Goal: Navigation & Orientation: Find specific page/section

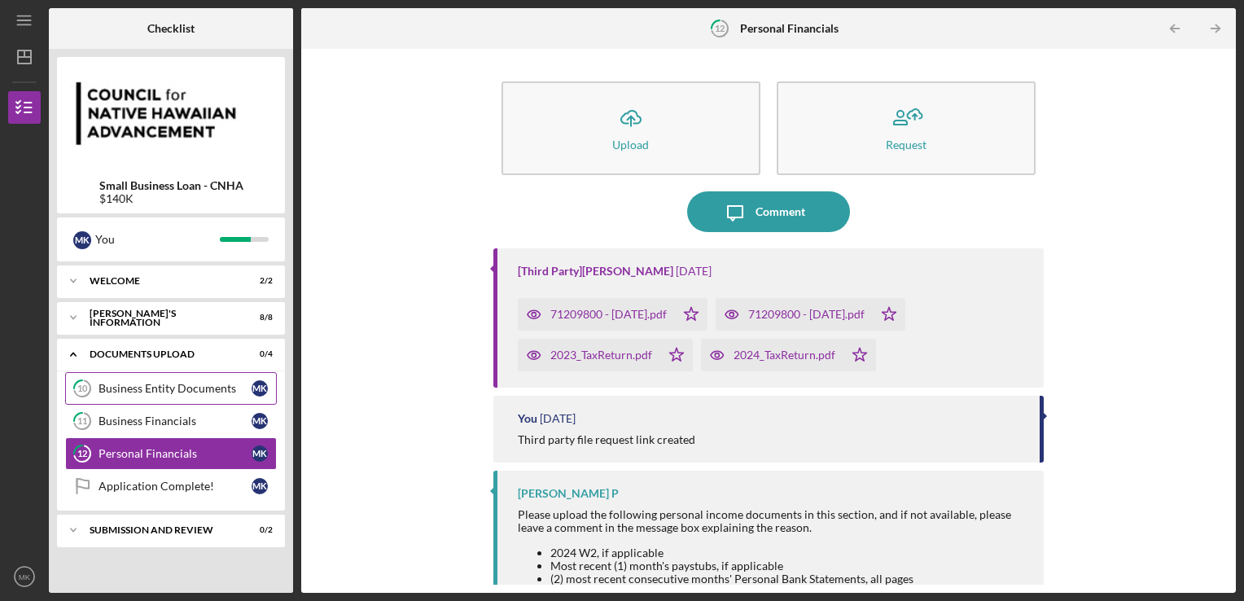
click at [201, 390] on div "Business Entity Documents" at bounding box center [175, 388] width 153 height 13
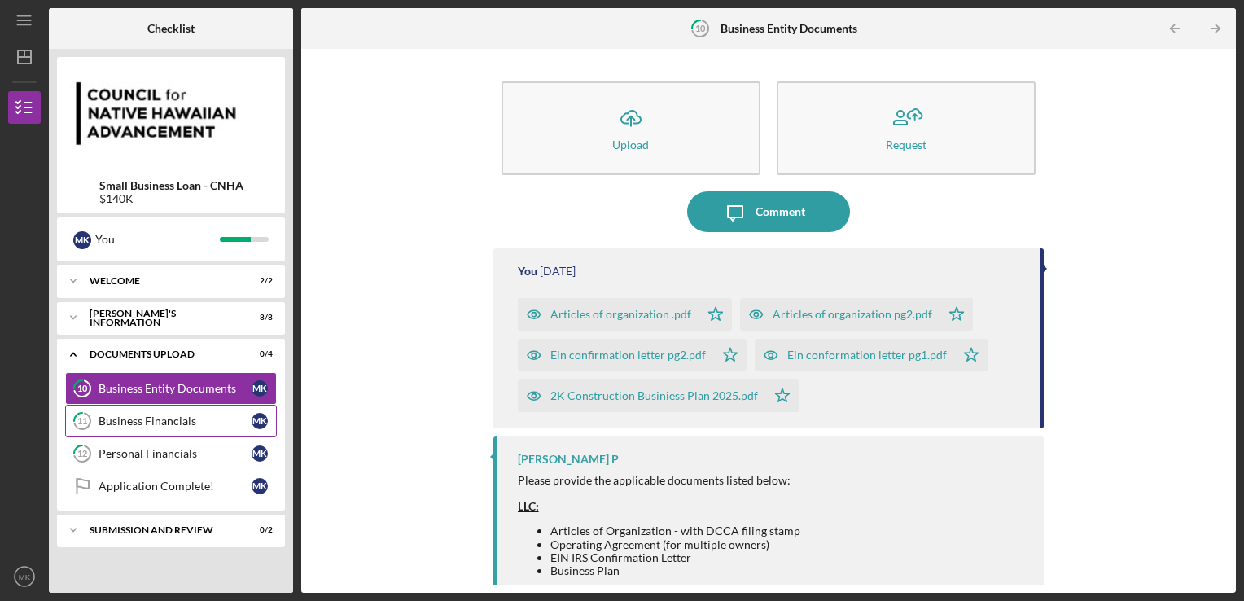
click at [196, 415] on div "Business Financials" at bounding box center [175, 421] width 153 height 13
